Goal: Information Seeking & Learning: Learn about a topic

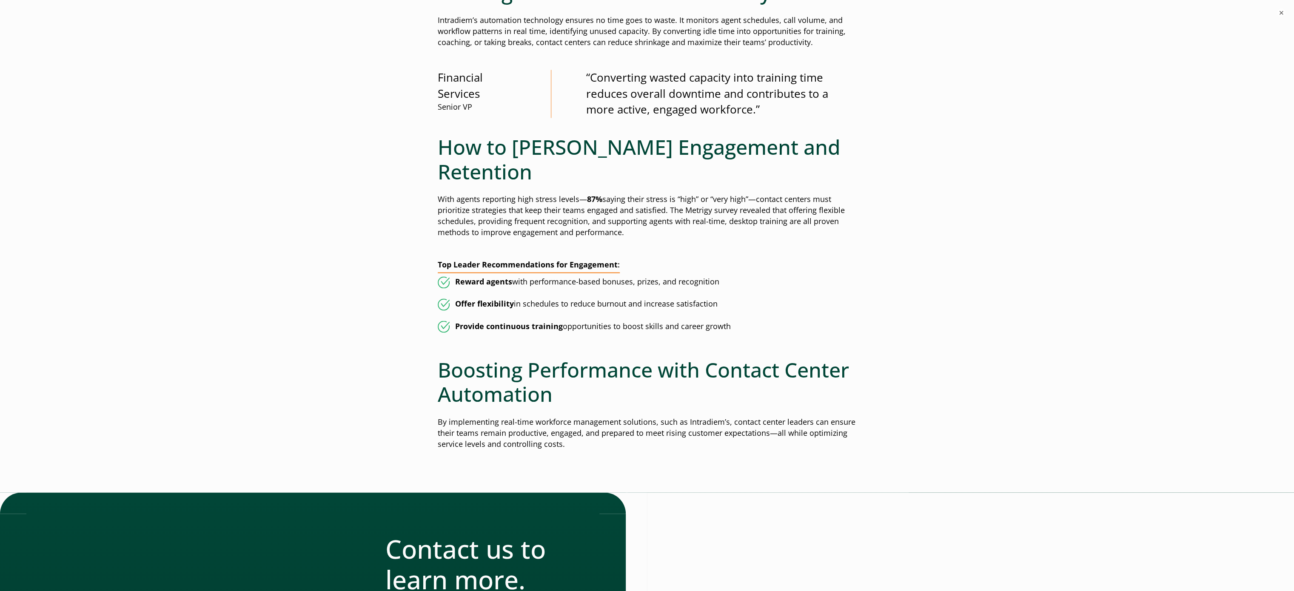
scroll to position [1361, 0]
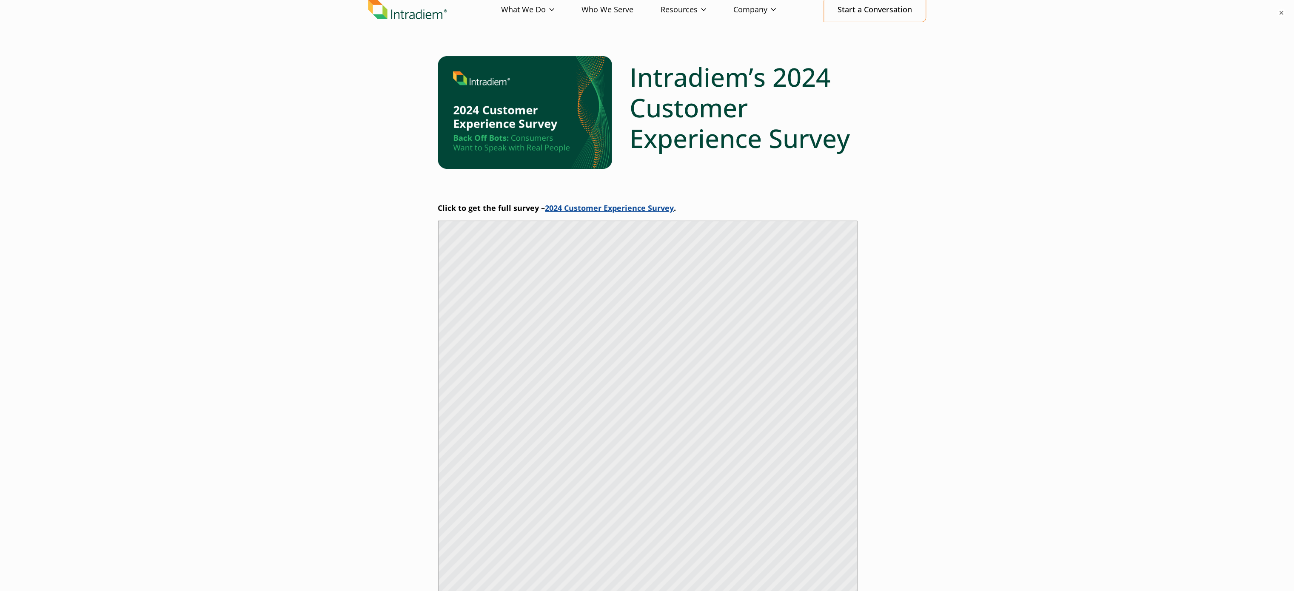
scroll to position [85, 0]
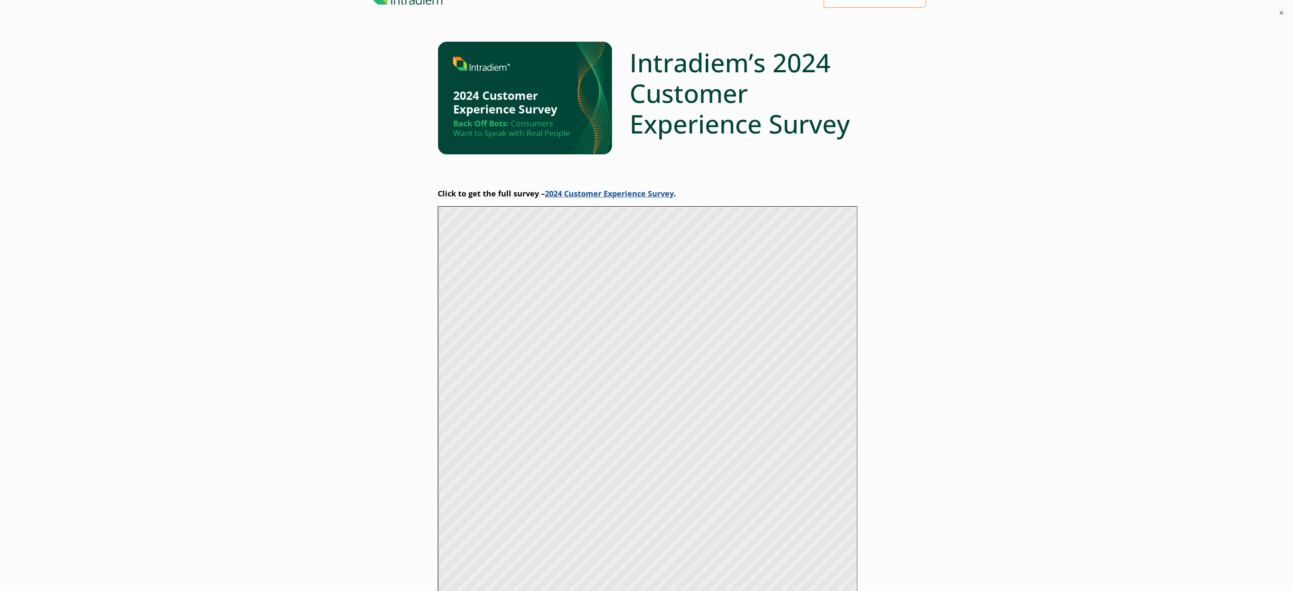
click at [604, 191] on link "2024 Customer Experience Survey" at bounding box center [609, 193] width 129 height 10
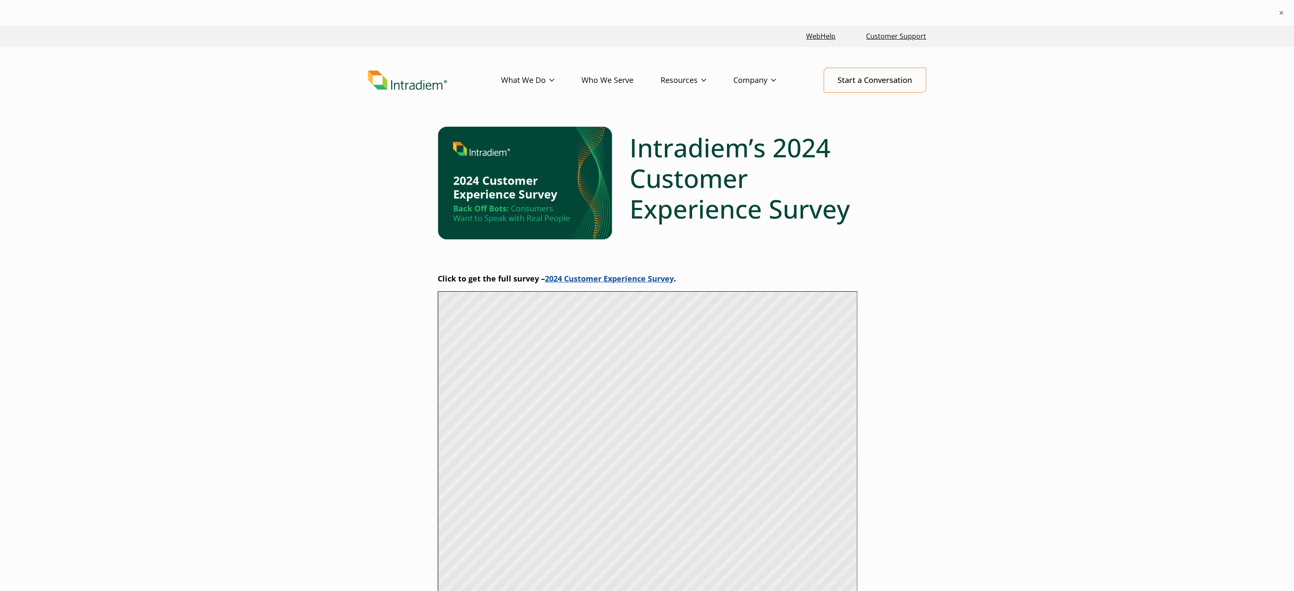
click at [566, 191] on img at bounding box center [525, 183] width 174 height 113
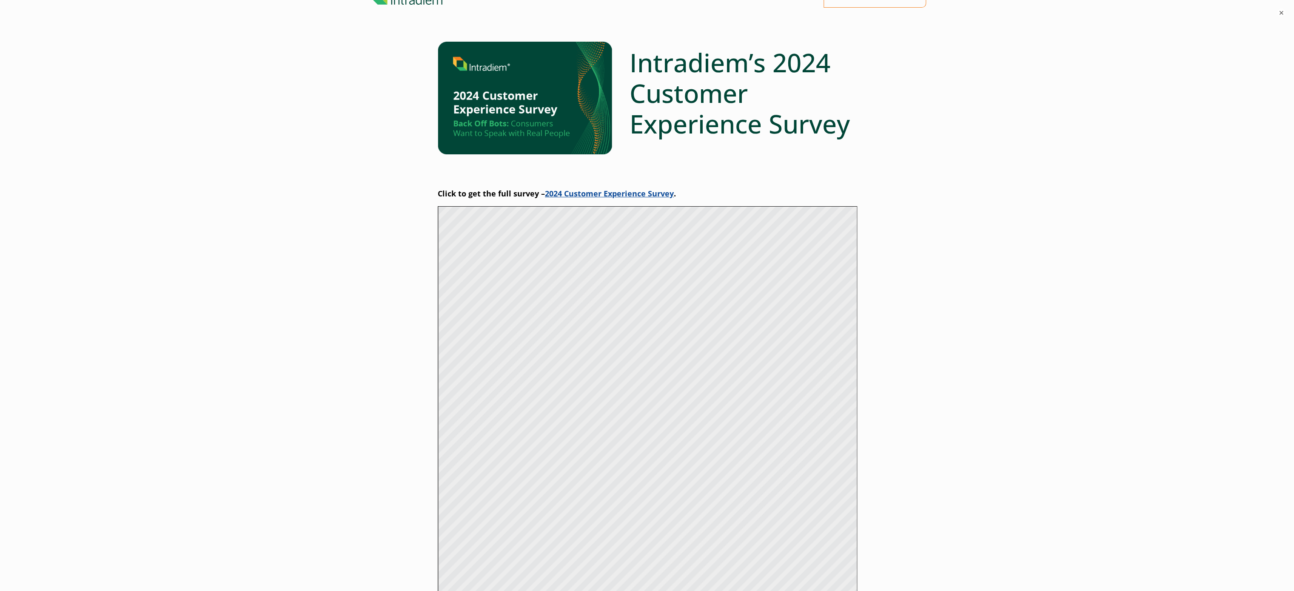
scroll to position [85, 0]
click at [572, 193] on link "2024 Customer Experience Survey" at bounding box center [609, 193] width 129 height 10
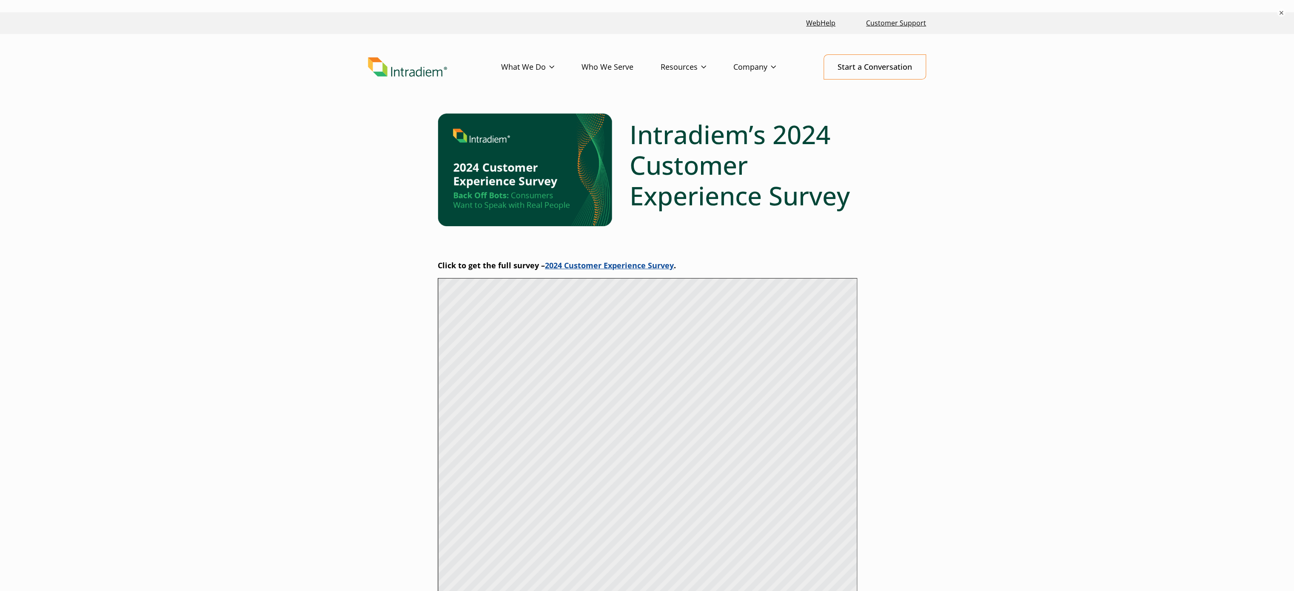
scroll to position [0, 0]
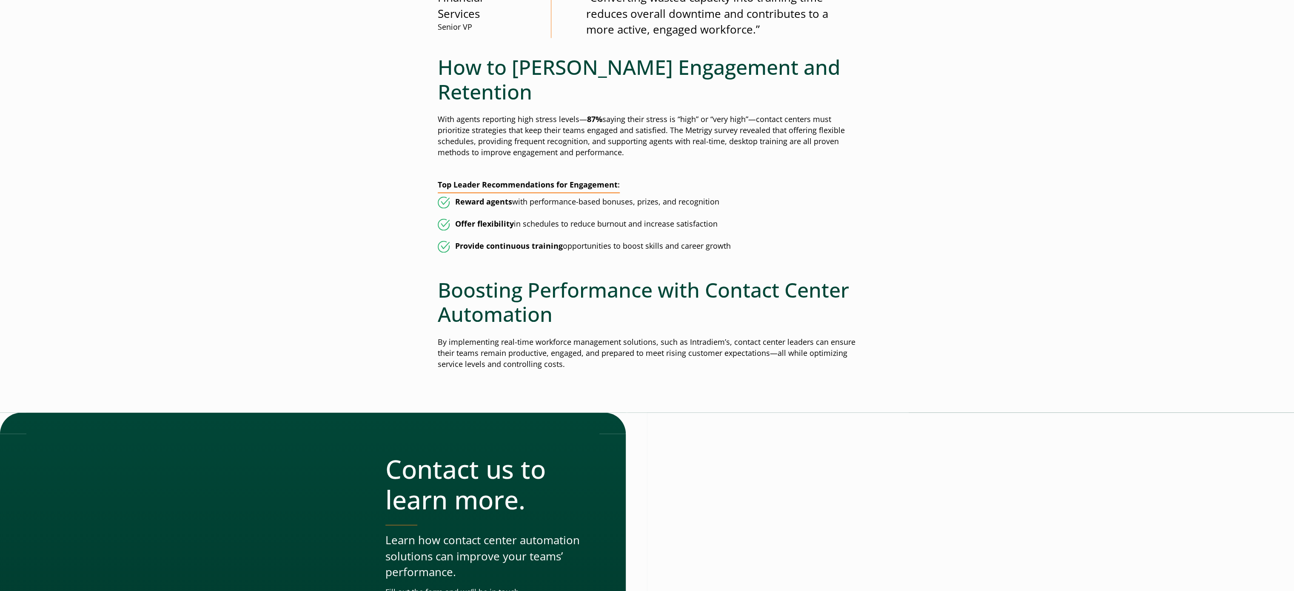
scroll to position [1532, 0]
